Goal: Information Seeking & Learning: Learn about a topic

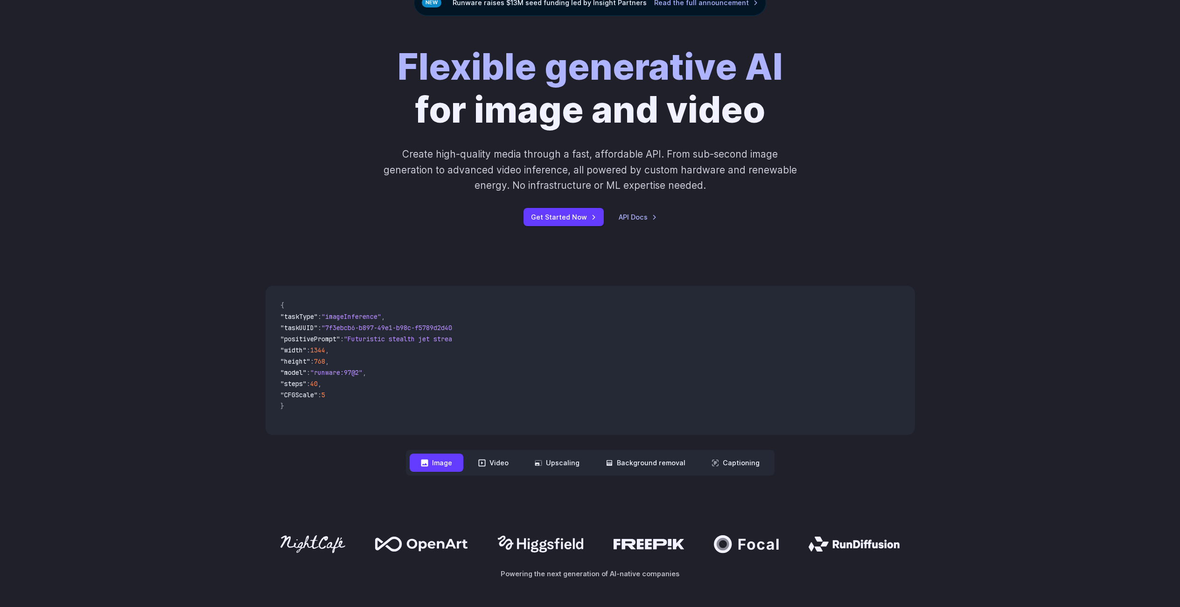
scroll to position [93, 0]
click at [493, 459] on button "Video" at bounding box center [493, 463] width 53 height 18
click at [440, 454] on nav "**********" at bounding box center [590, 463] width 369 height 26
click at [444, 456] on button "Image" at bounding box center [437, 463] width 54 height 18
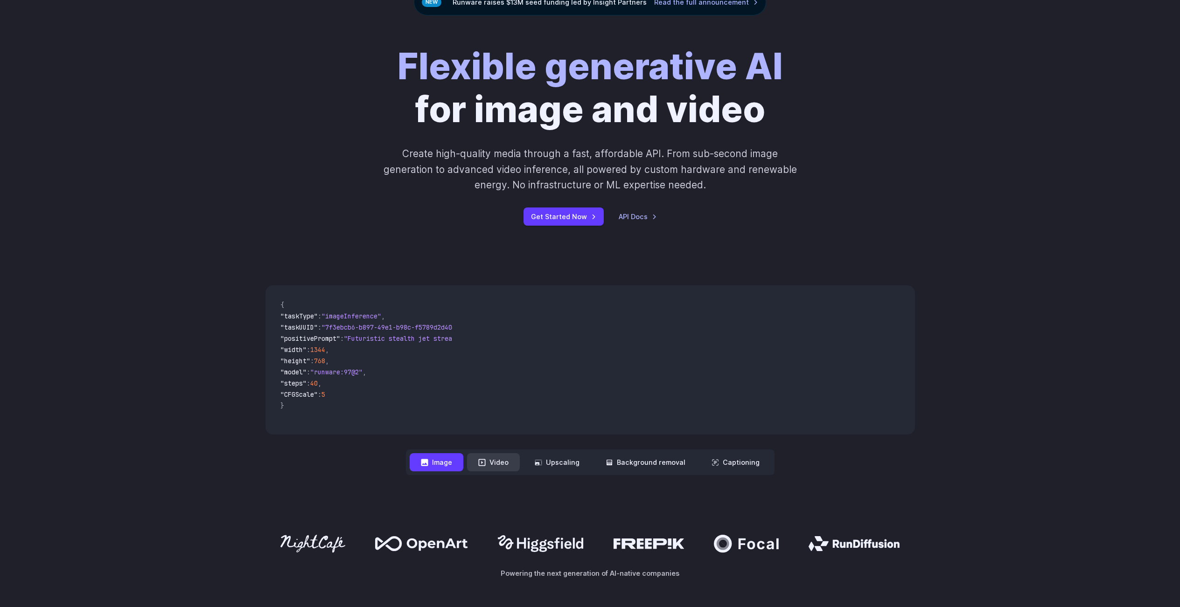
click at [511, 461] on button "Video" at bounding box center [493, 463] width 53 height 18
click at [442, 462] on button "Image" at bounding box center [437, 463] width 54 height 18
click at [505, 462] on button "Video" at bounding box center [493, 463] width 53 height 18
click at [555, 462] on button "Upscaling" at bounding box center [556, 463] width 67 height 18
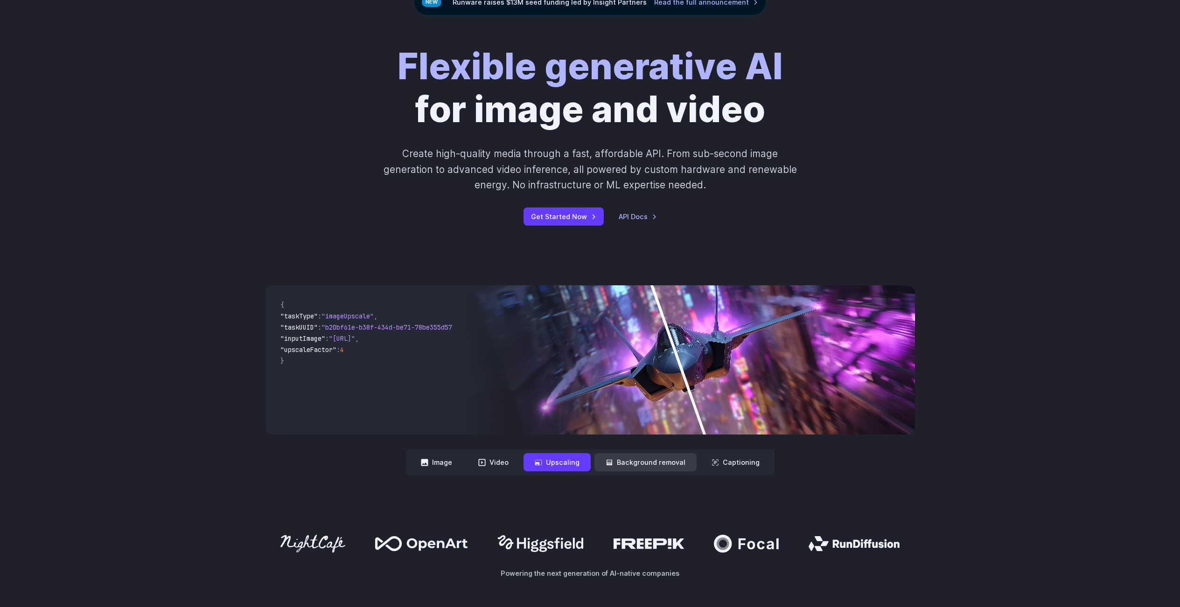
click at [617, 462] on button "Background removal" at bounding box center [645, 463] width 102 height 18
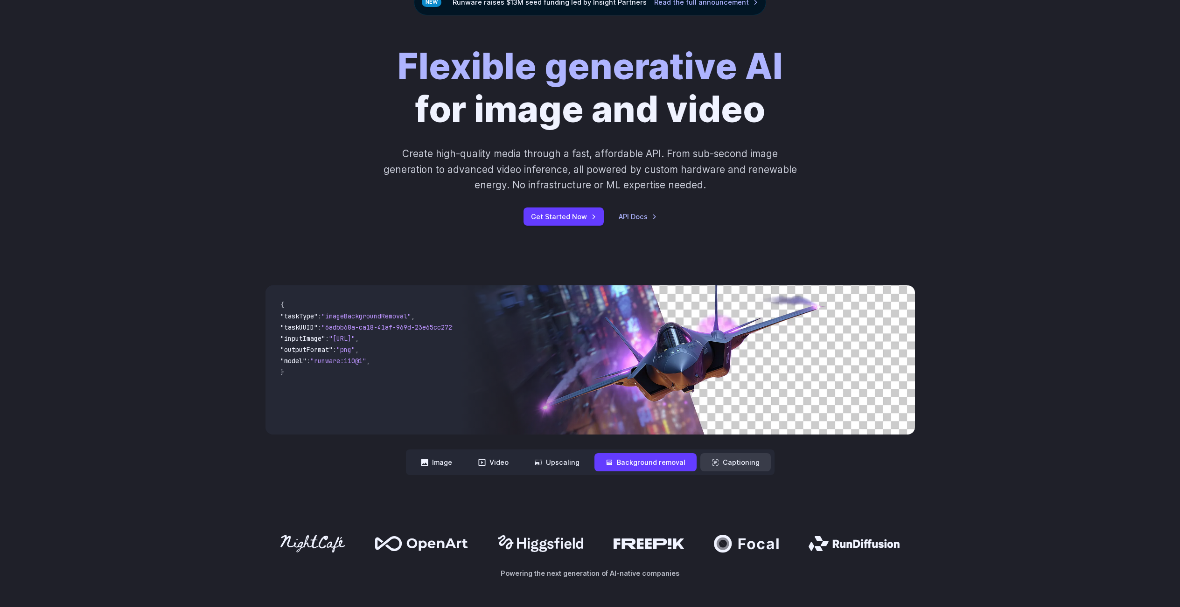
click at [715, 462] on icon at bounding box center [715, 462] width 7 height 7
click at [747, 468] on button "Captioning" at bounding box center [735, 463] width 70 height 18
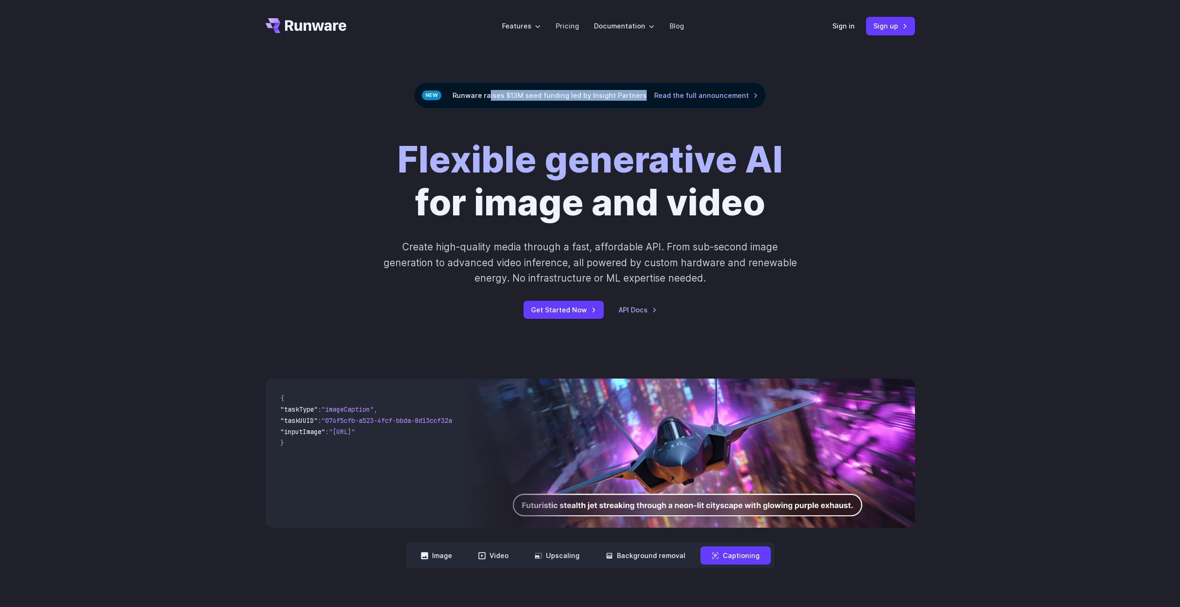
drag, startPoint x: 508, startPoint y: 95, endPoint x: 649, endPoint y: 102, distance: 142.0
click at [641, 101] on div "Runware raises $13M seed funding led by Insight Partners Read the full announce…" at bounding box center [590, 95] width 352 height 27
click at [766, 160] on strong "Flexible generative AI" at bounding box center [590, 159] width 385 height 43
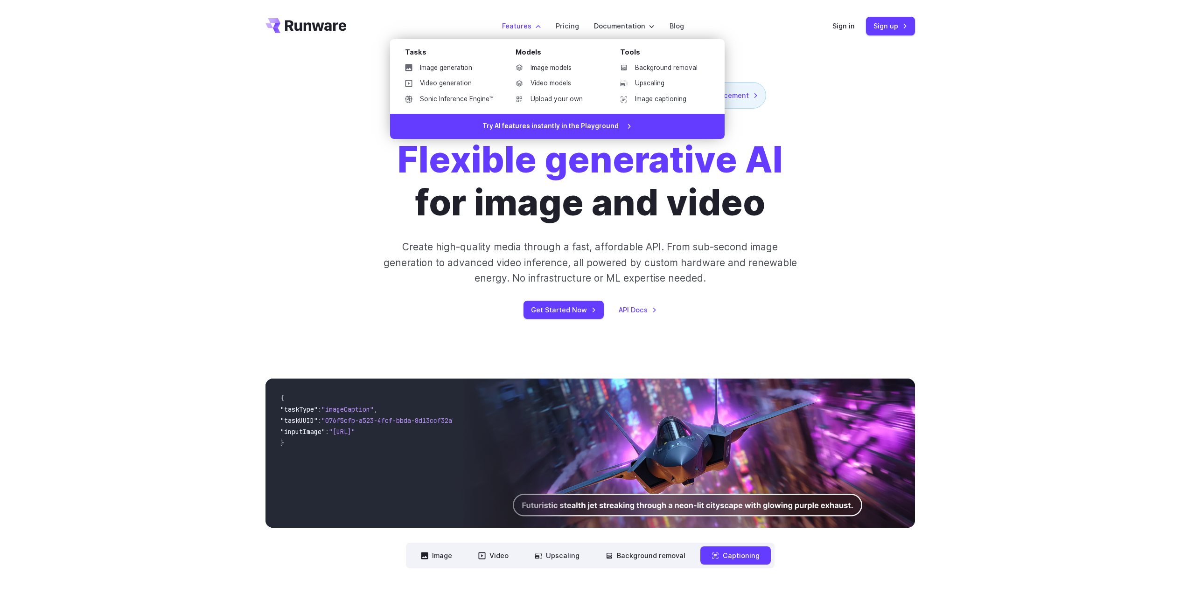
click at [533, 22] on label "Features" at bounding box center [521, 26] width 39 height 11
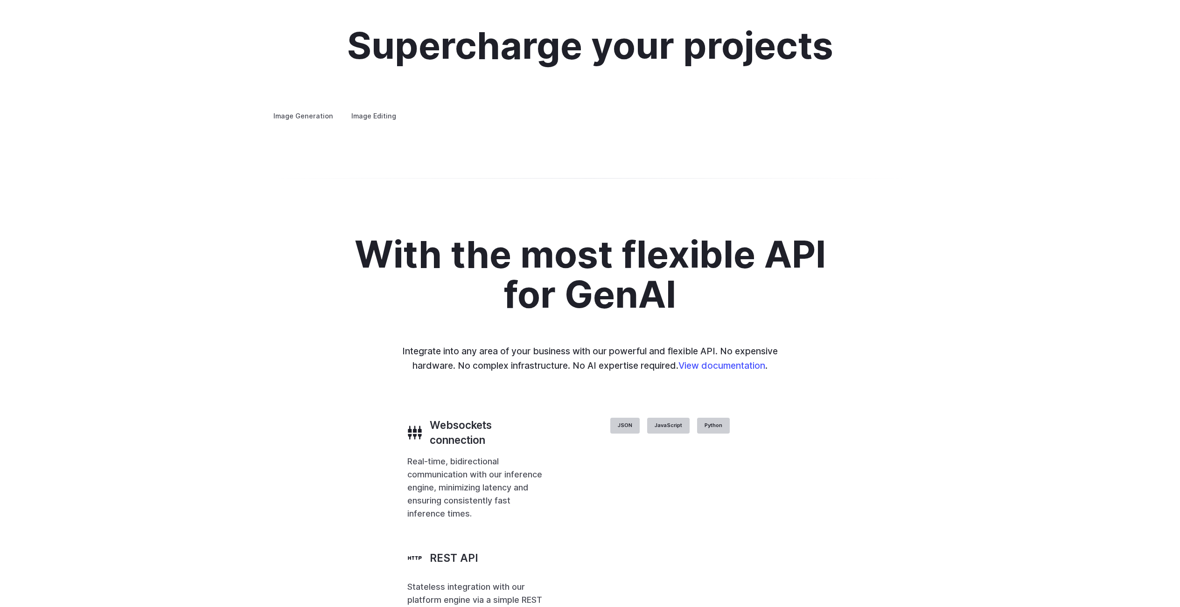
scroll to position [1820, 0]
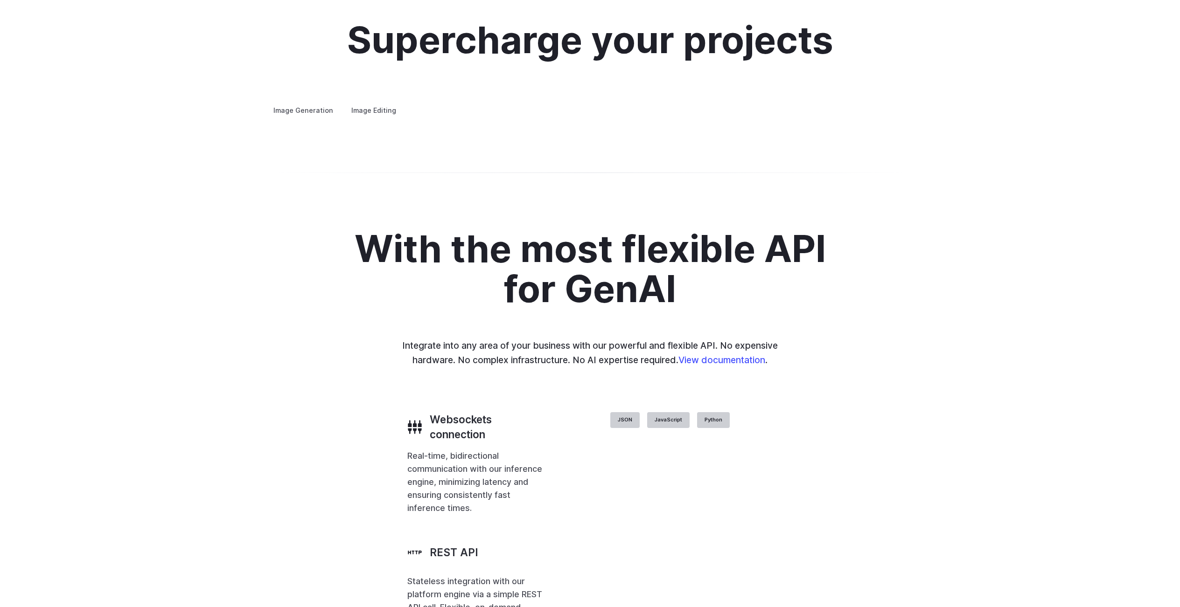
click at [0, 0] on img at bounding box center [0, 0] width 0 height 0
drag, startPoint x: 814, startPoint y: 244, endPoint x: 669, endPoint y: 235, distance: 145.4
click at [656, 117] on div "Image Generation Image Editing Custom avatars Create avatars in any style you d…" at bounding box center [589, 111] width 649 height 12
click at [0, 0] on button "Go to 3 of 4" at bounding box center [0, 0] width 0 height 0
click at [0, 0] on button "Go to 4 of 4" at bounding box center [0, 0] width 0 height 0
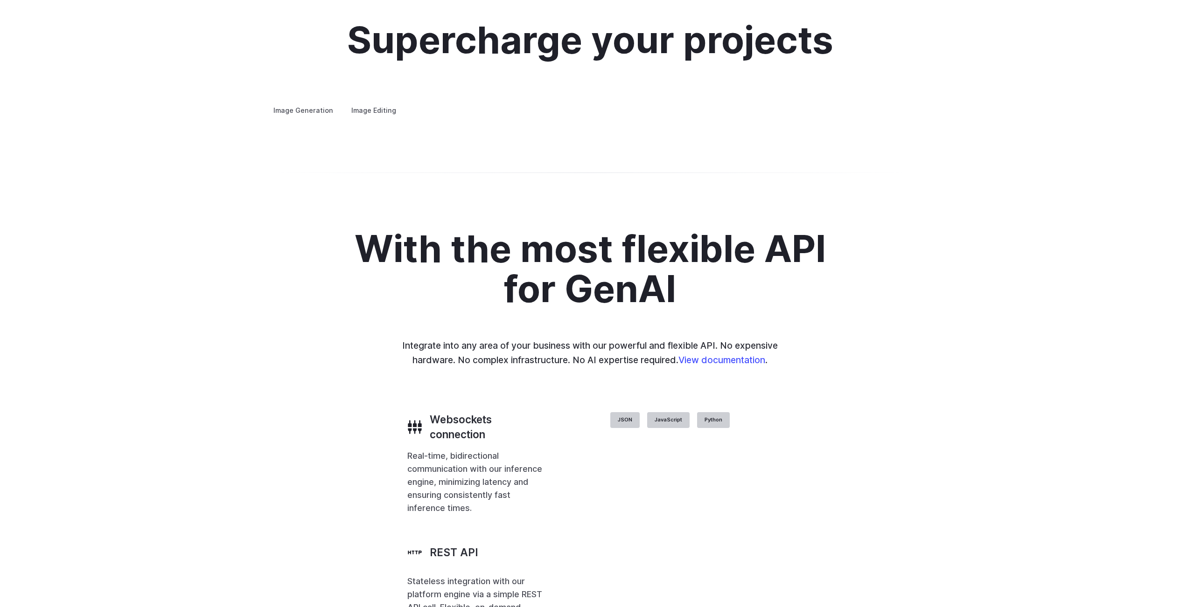
click at [0, 0] on button "Go to 1 of 4" at bounding box center [0, 0] width 0 height 0
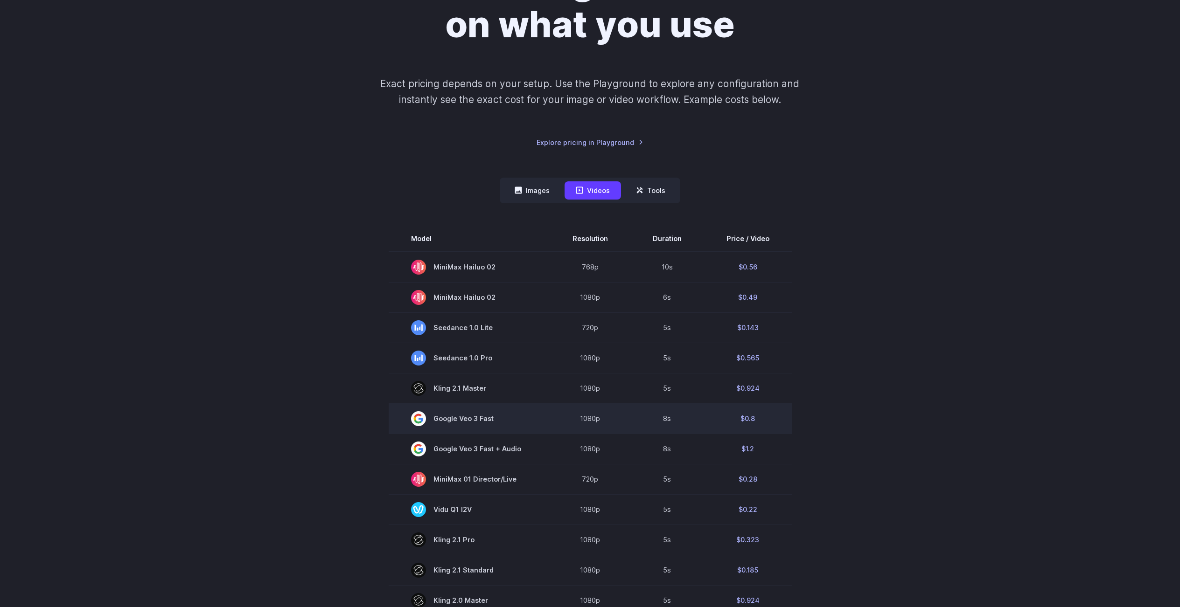
scroll to position [140, 0]
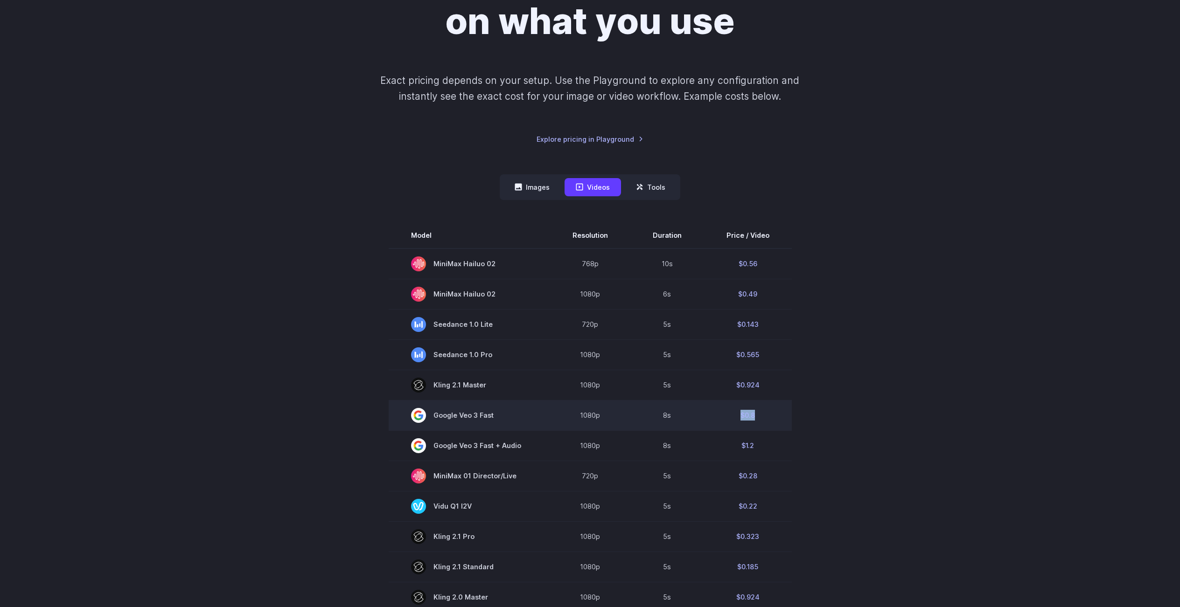
drag, startPoint x: 739, startPoint y: 415, endPoint x: 780, endPoint y: 422, distance: 41.7
click at [780, 422] on td "$0.8" at bounding box center [748, 415] width 88 height 30
click at [802, 428] on section "Model Resolution Duration Price / Video MiniMax Hailuo 02 768p 10s $0.56 MiniMa…" at bounding box center [589, 539] width 649 height 633
drag, startPoint x: 768, startPoint y: 412, endPoint x: 436, endPoint y: 410, distance: 331.3
click at [437, 412] on tr "Google Veo 3 Fast 1080p 8s $0.8" at bounding box center [590, 415] width 403 height 30
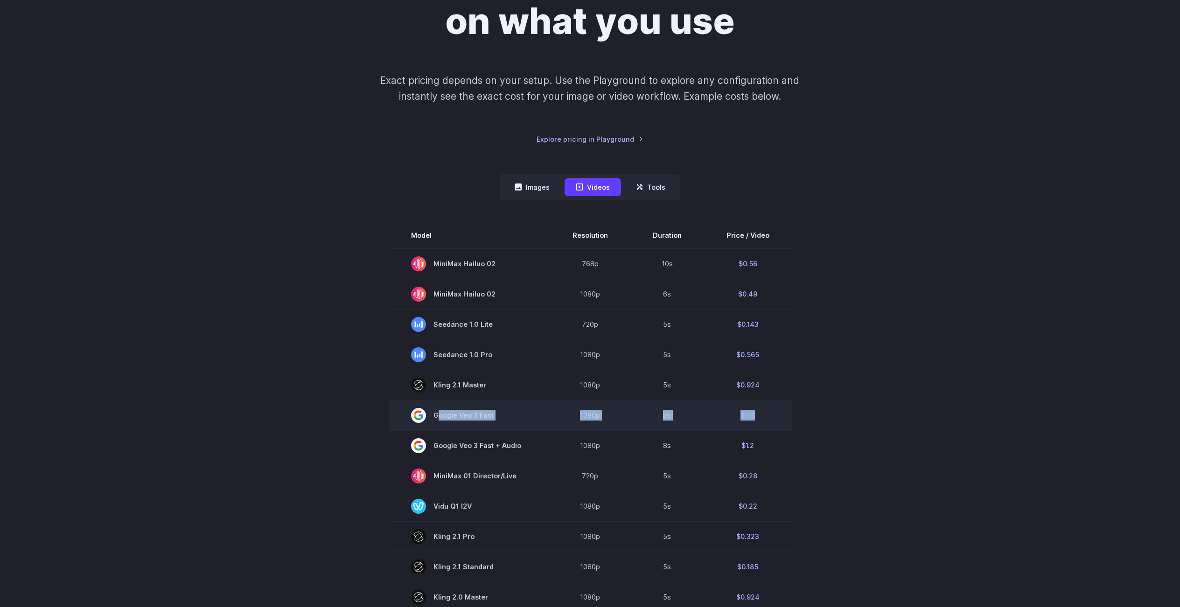
click at [705, 423] on td "$0.8" at bounding box center [748, 415] width 88 height 30
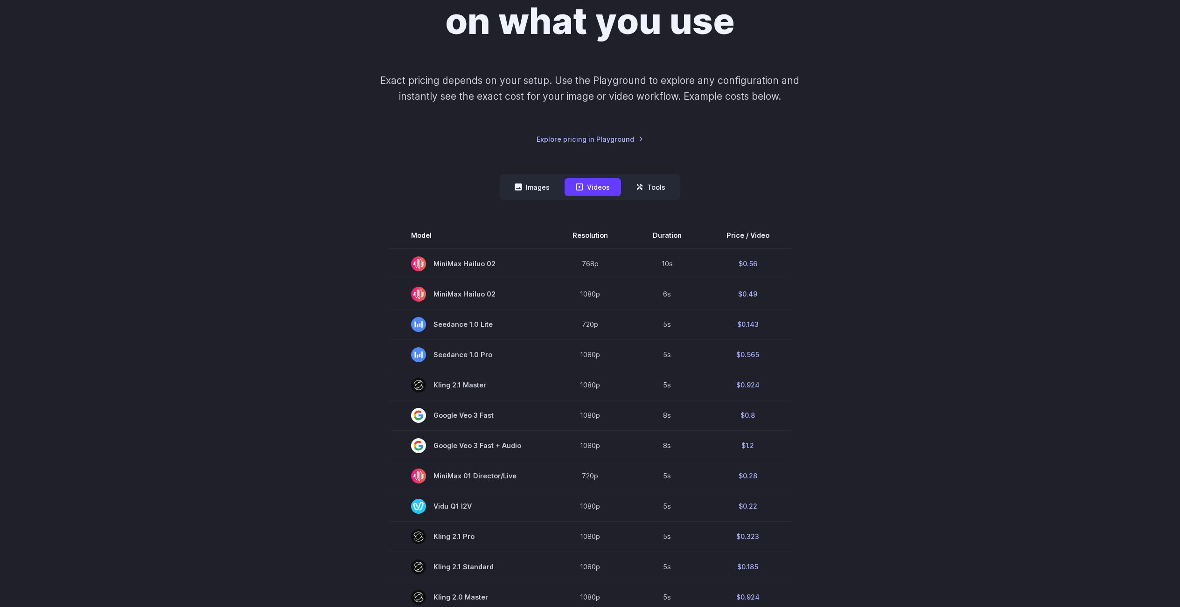
drag, startPoint x: 552, startPoint y: 185, endPoint x: 565, endPoint y: 188, distance: 12.8
click at [552, 186] on button "Images" at bounding box center [531, 187] width 57 height 18
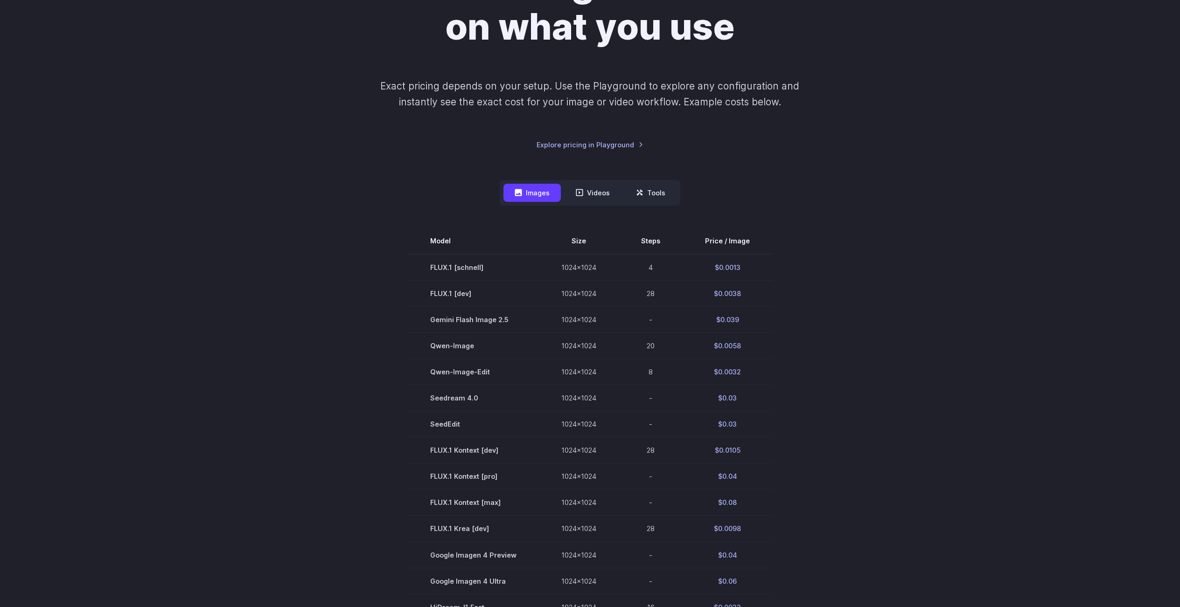
scroll to position [0, 0]
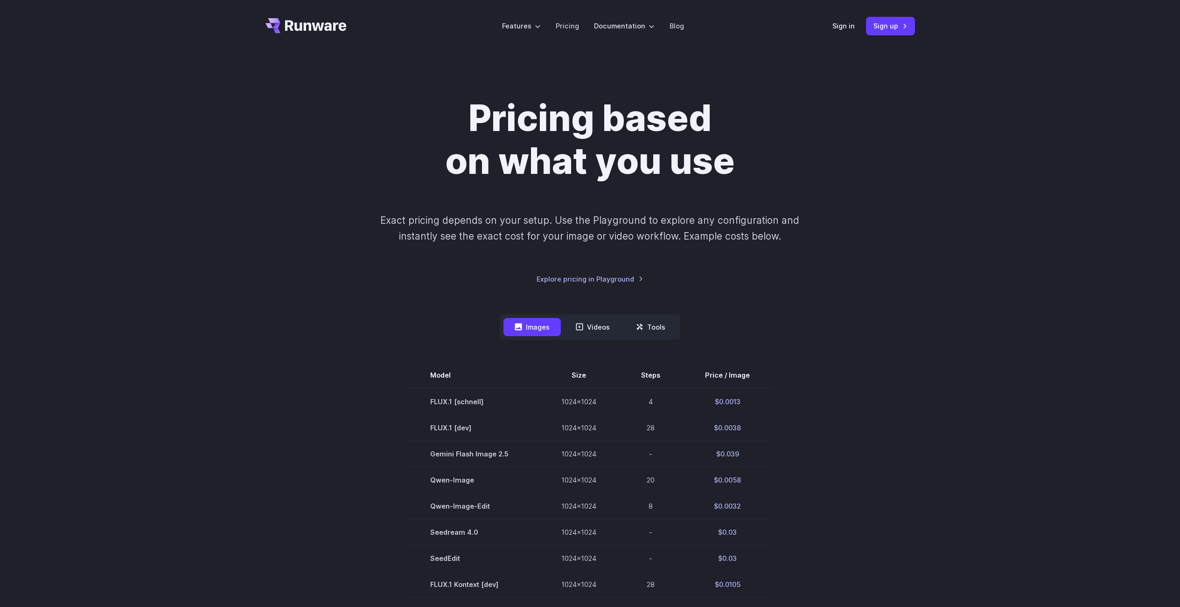
click at [592, 312] on div "Pricing based on what you use Exact pricing depends on your setup. Use the Play…" at bounding box center [589, 525] width 649 height 857
drag, startPoint x: 593, startPoint y: 321, endPoint x: 606, endPoint y: 324, distance: 13.0
click at [593, 321] on button "Videos" at bounding box center [593, 327] width 56 height 18
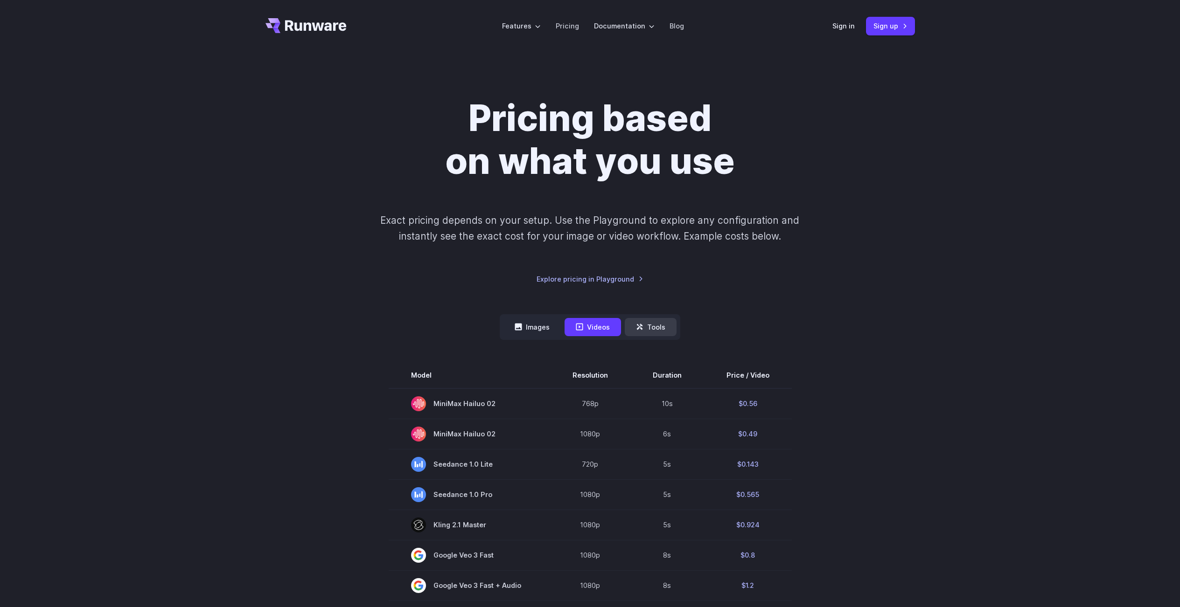
click at [664, 328] on button "Tools" at bounding box center [651, 327] width 52 height 18
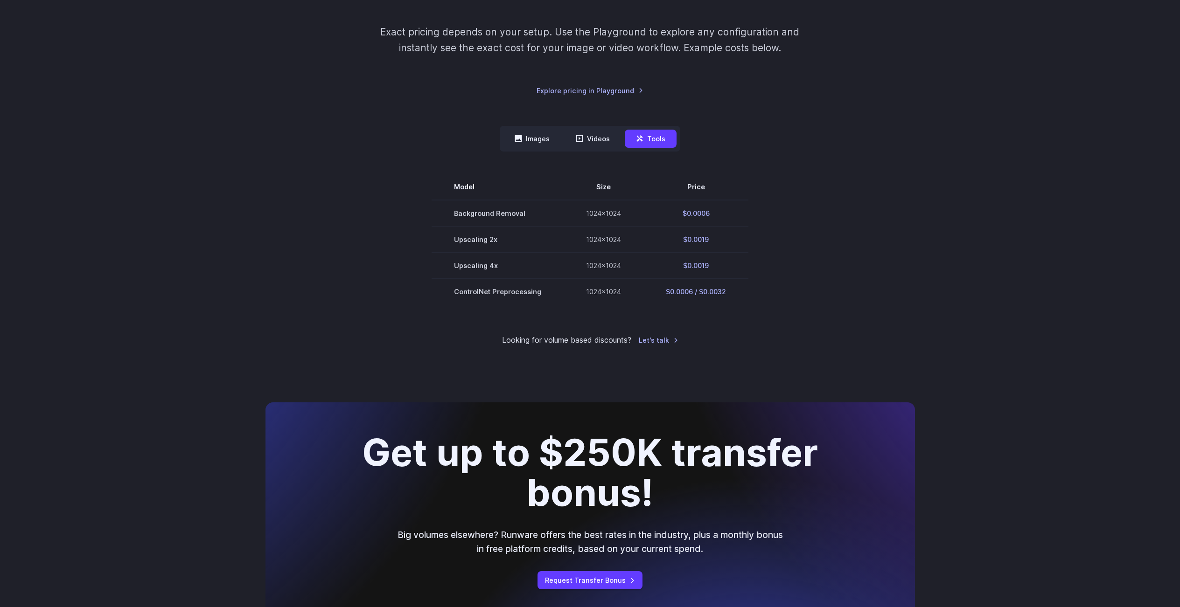
scroll to position [233, 0]
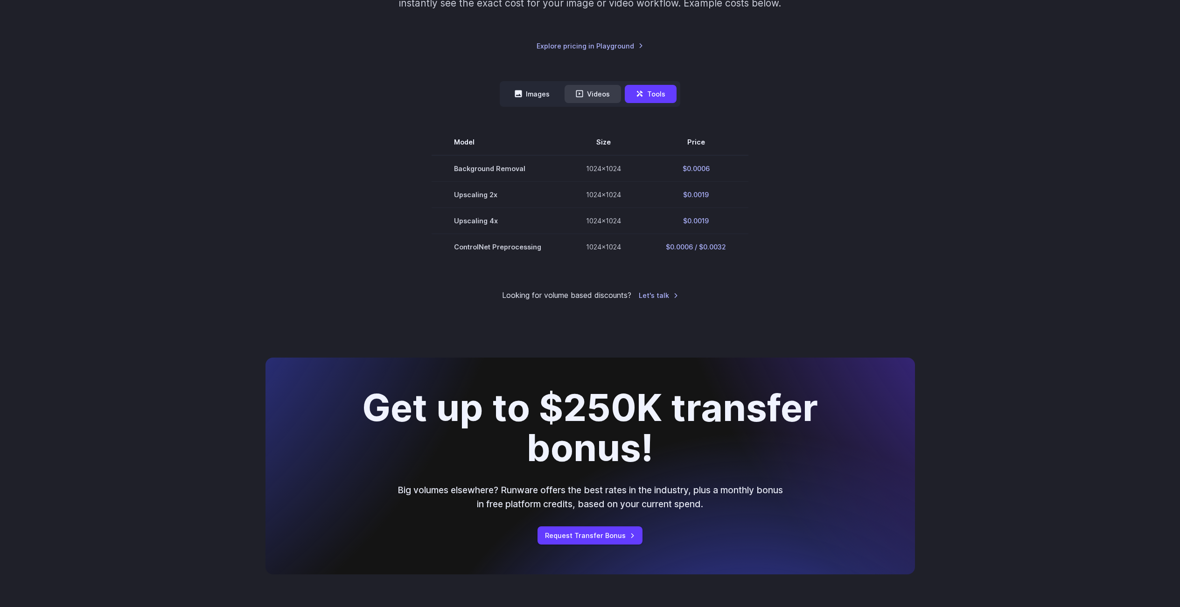
click at [593, 98] on button "Videos" at bounding box center [593, 94] width 56 height 18
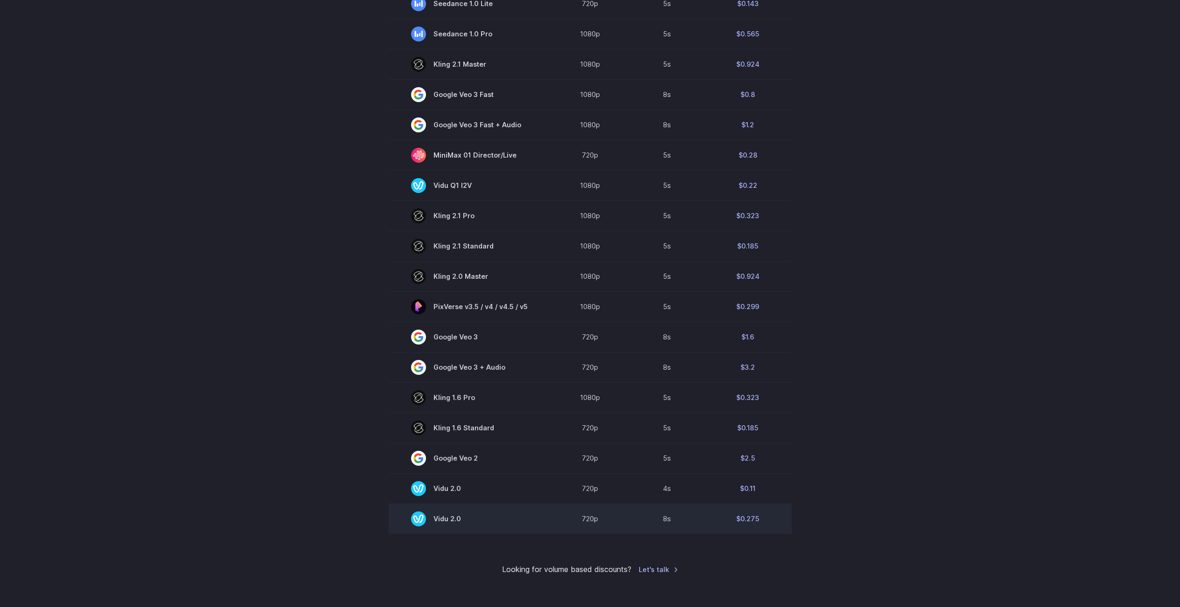
scroll to position [467, 0]
